Goal: Task Accomplishment & Management: Manage account settings

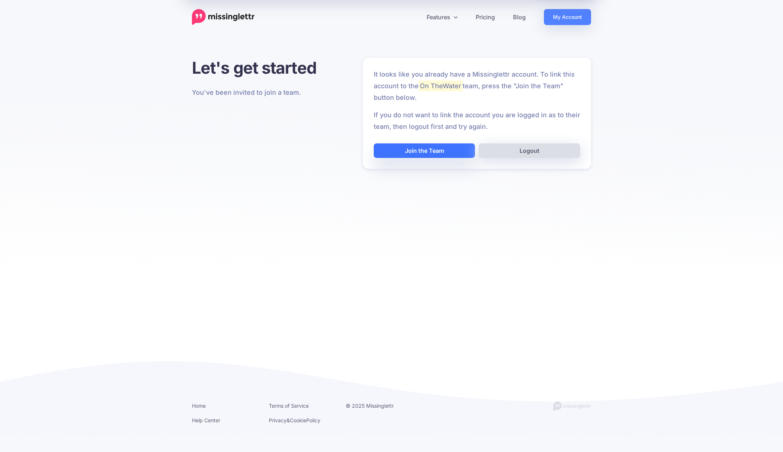
click at [431, 152] on button "Join the Team" at bounding box center [425, 150] width 102 height 15
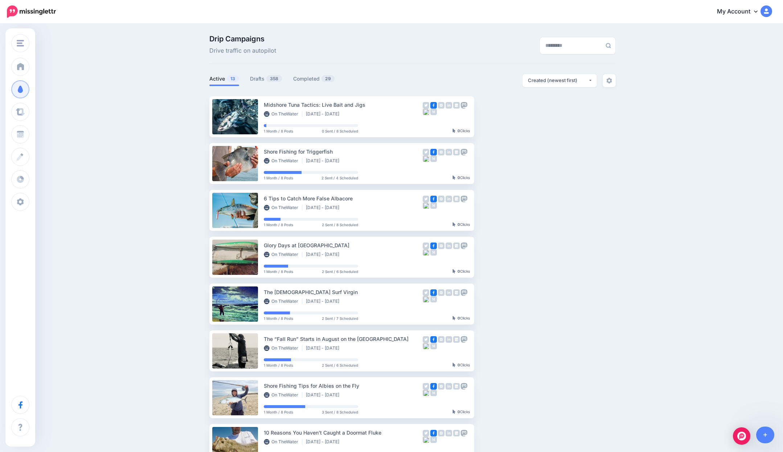
click at [756, 12] on icon at bounding box center [756, 11] width 4 height 6
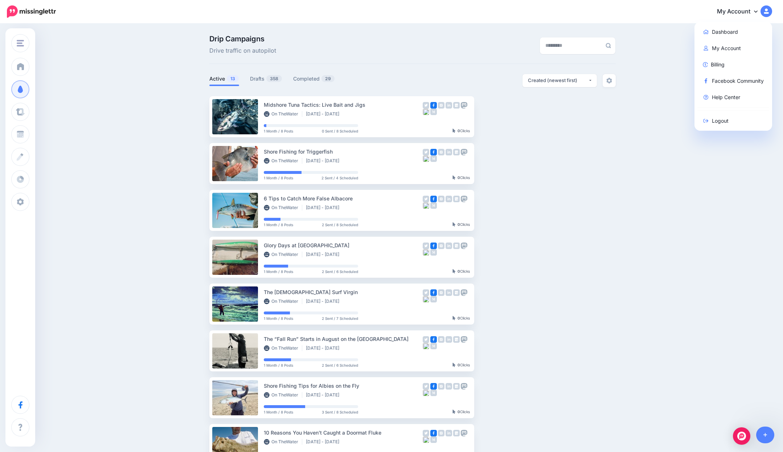
click at [608, 131] on ul "Midshore Tuna Tactics: Live Bait and Jigs On TheWater [DATE] - [DATE] 1 Month /…" at bounding box center [412, 327] width 406 height 462
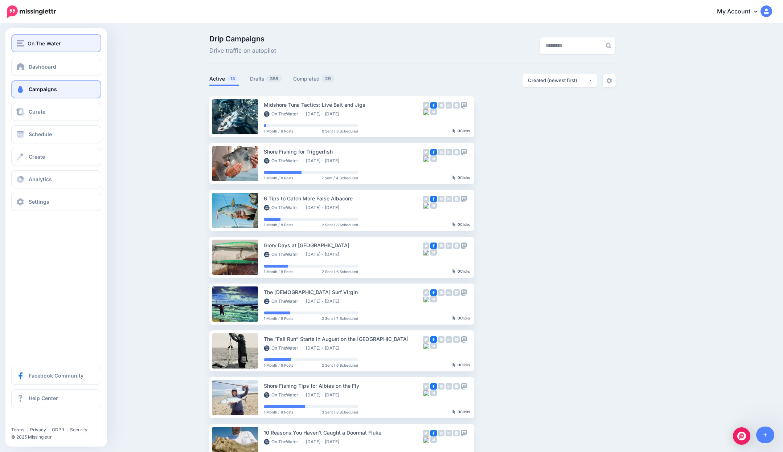
click at [46, 45] on span "On The Water" at bounding box center [44, 43] width 33 height 8
click at [45, 46] on span "On The Water" at bounding box center [44, 43] width 33 height 8
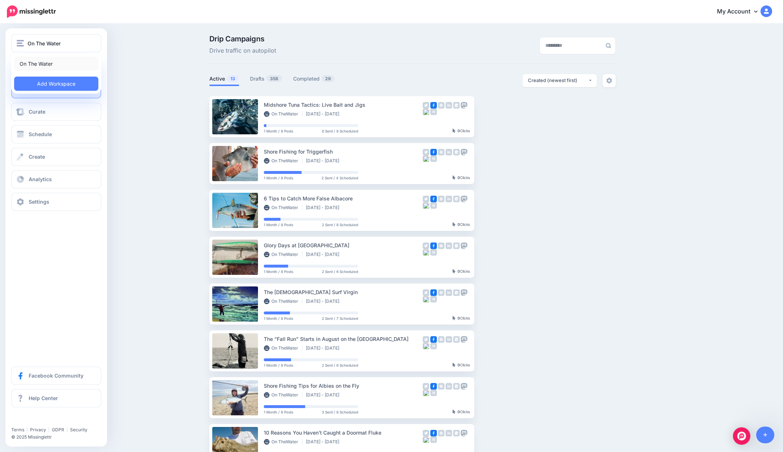
click at [46, 63] on link "On The Water" at bounding box center [56, 64] width 84 height 14
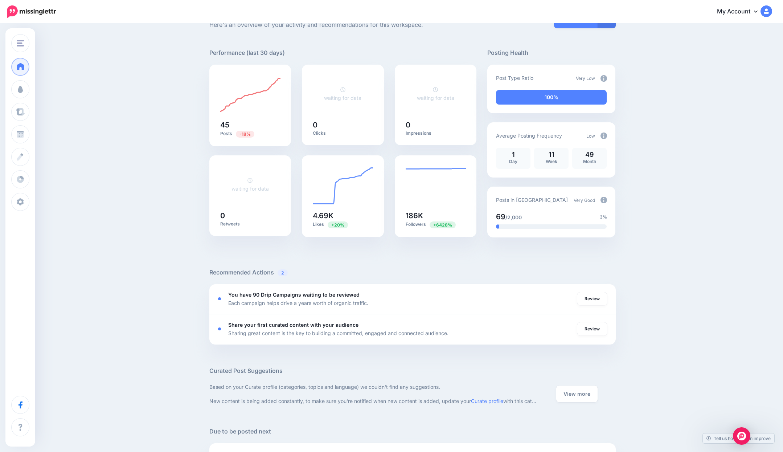
scroll to position [27, 0]
